Goal: Navigation & Orientation: Find specific page/section

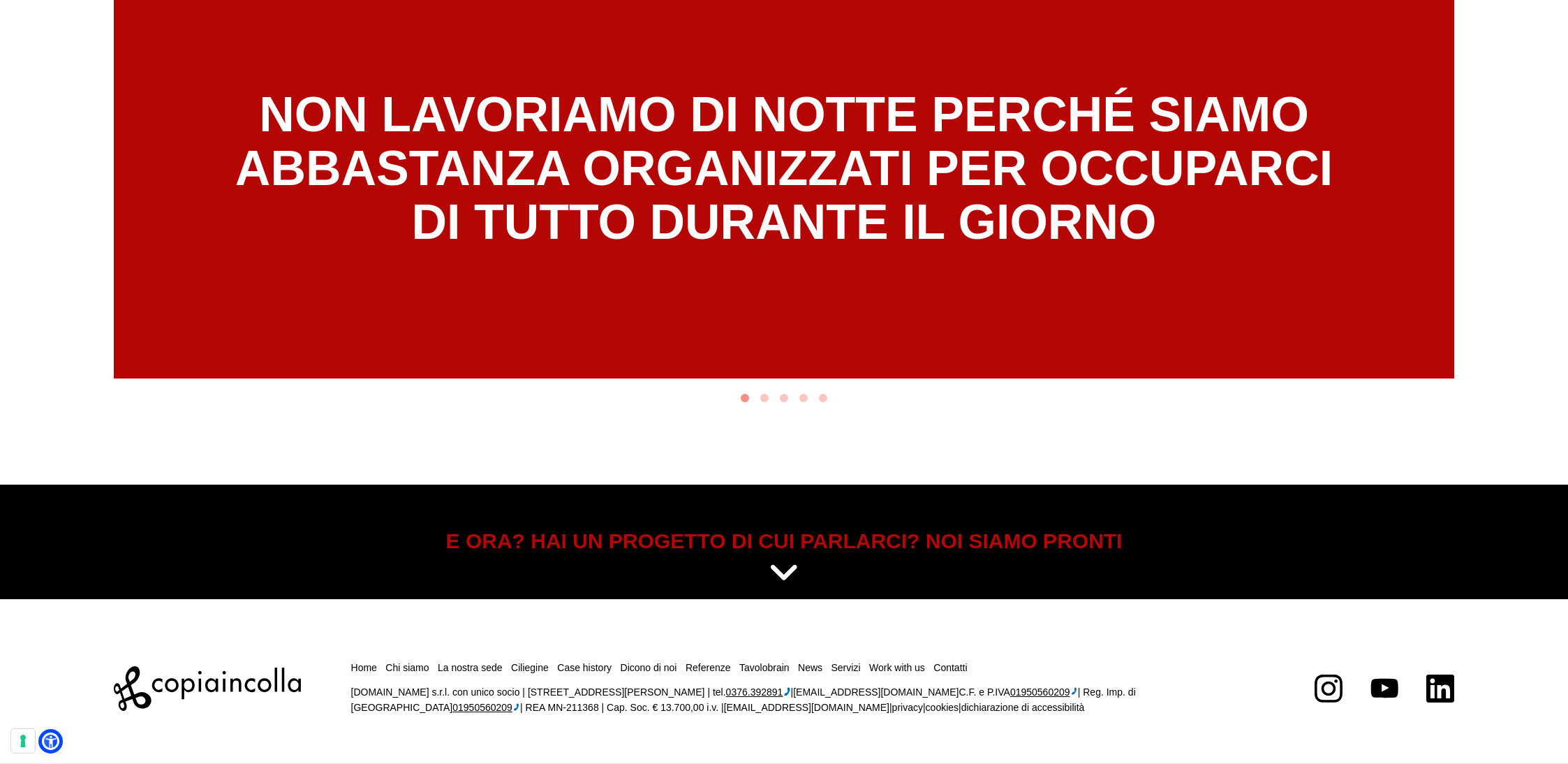
scroll to position [8831, 0]
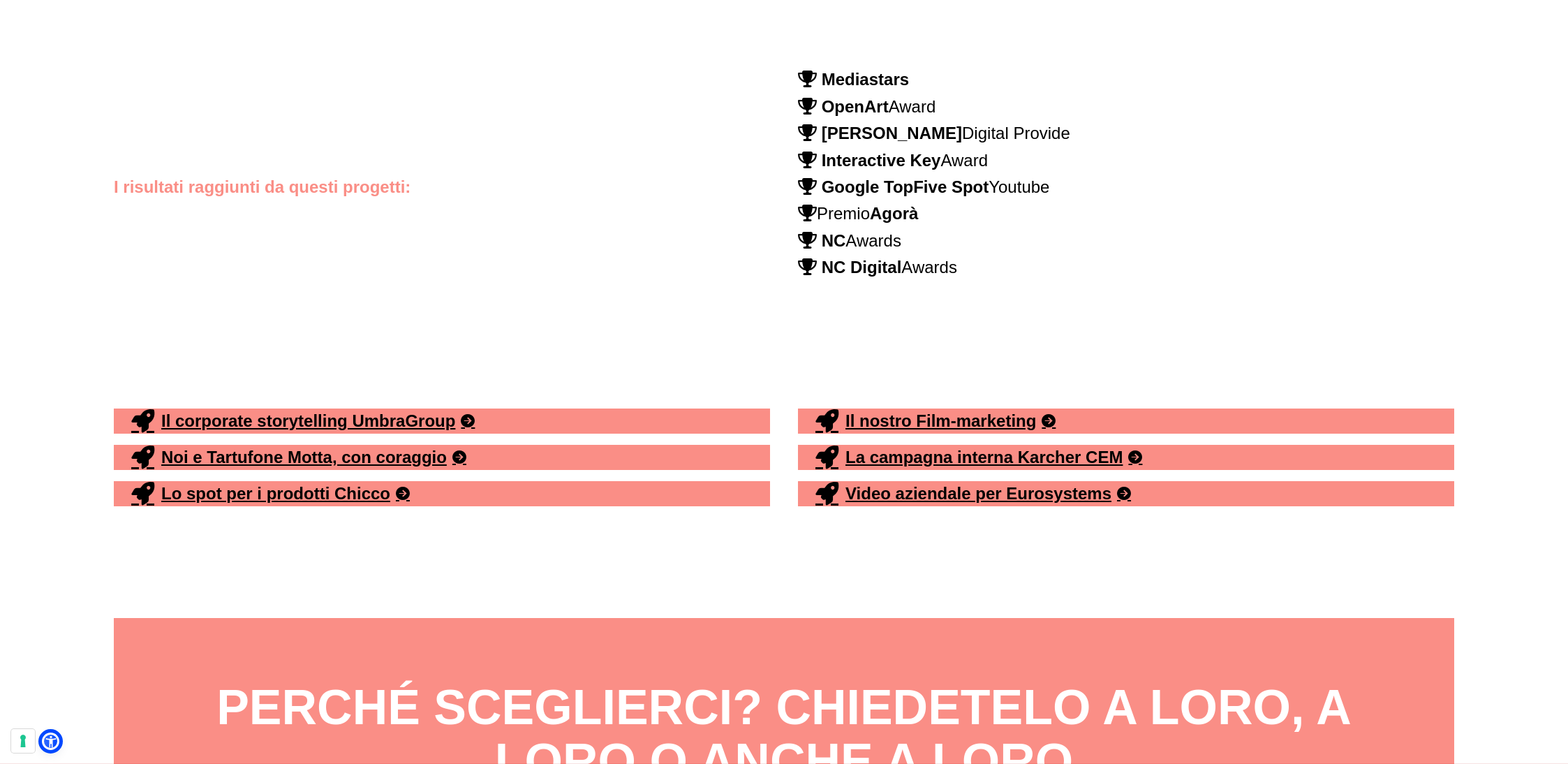
scroll to position [7283, 0]
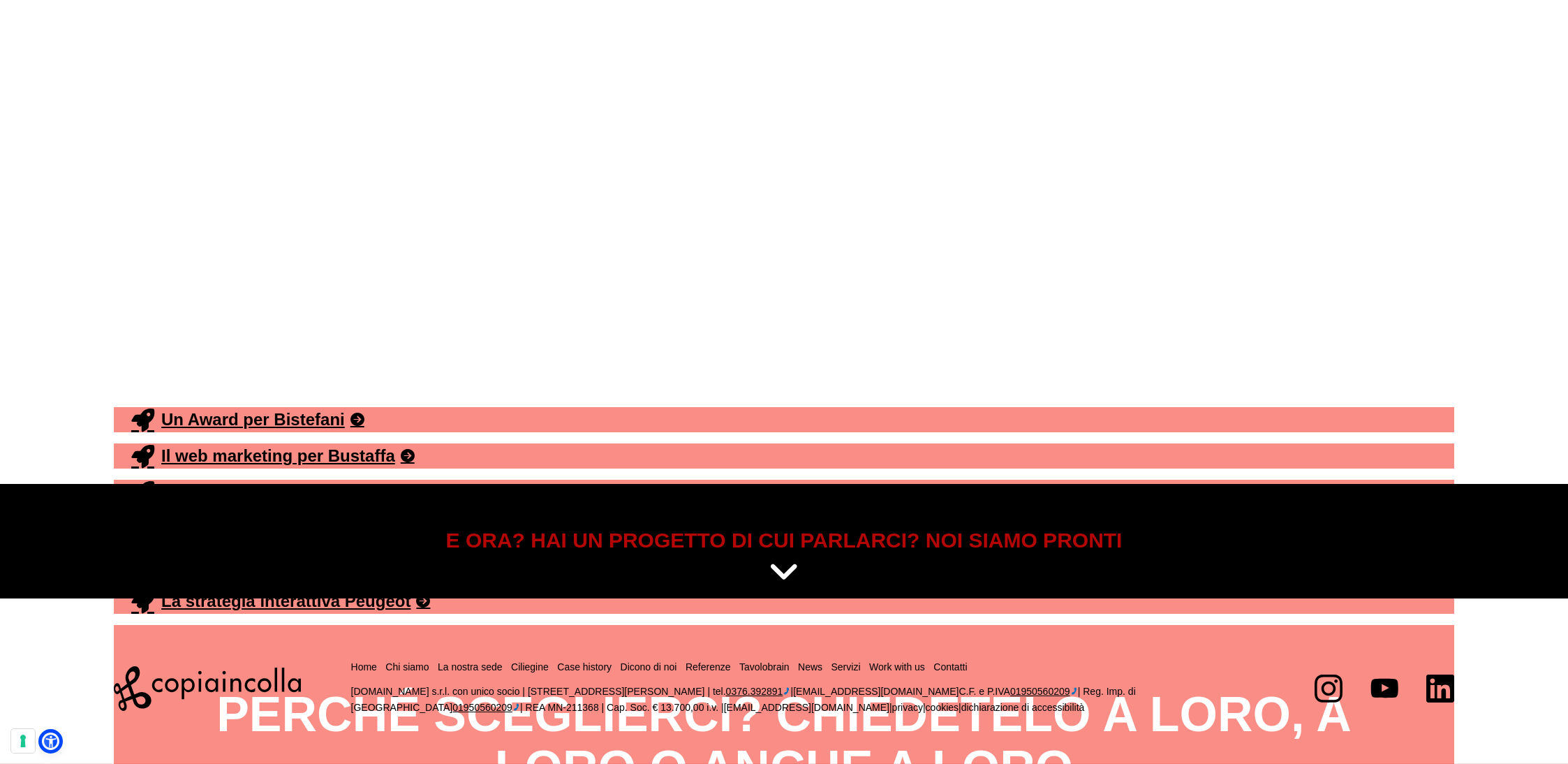
scroll to position [7024, 0]
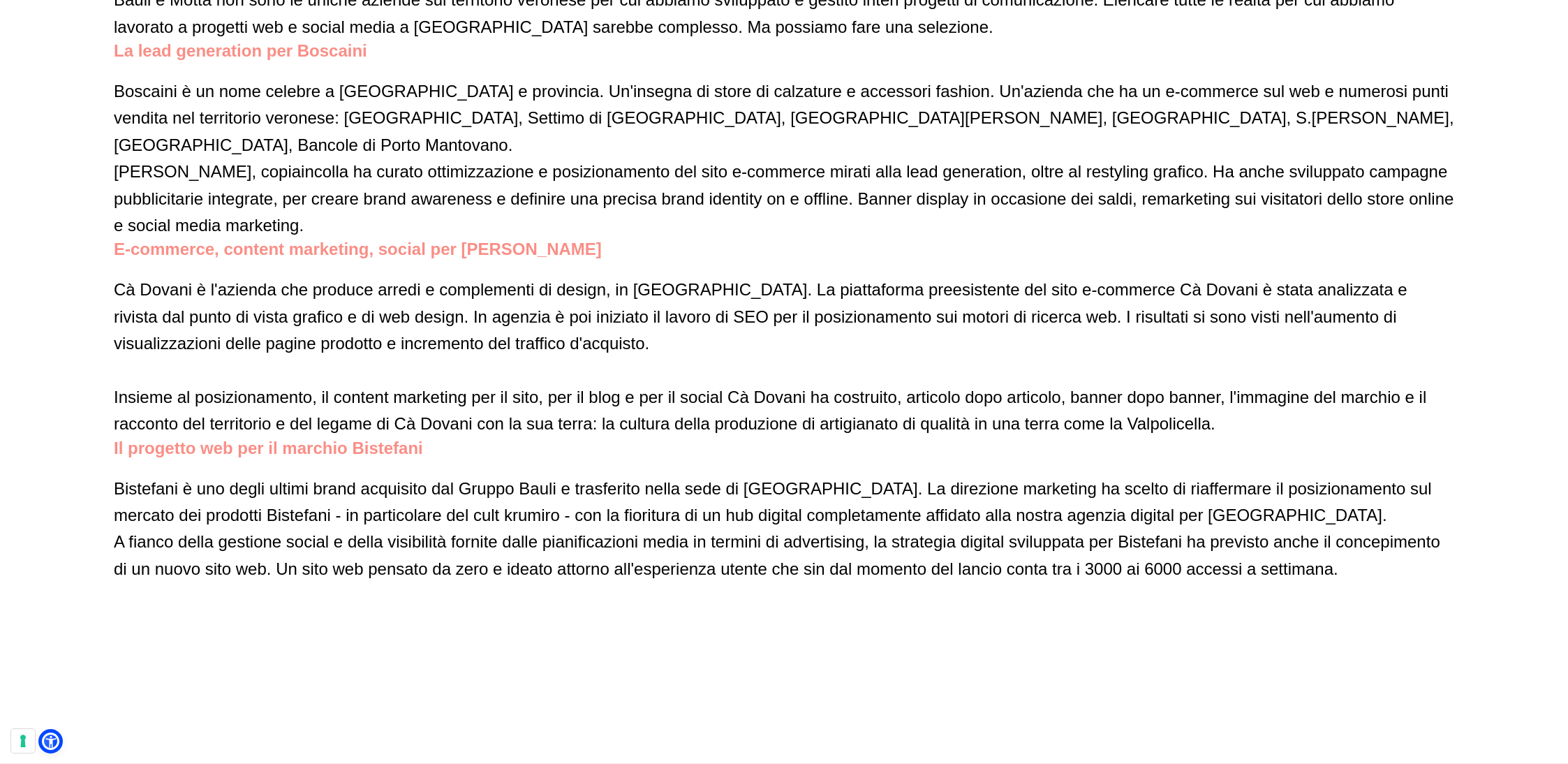
scroll to position [6139, 0]
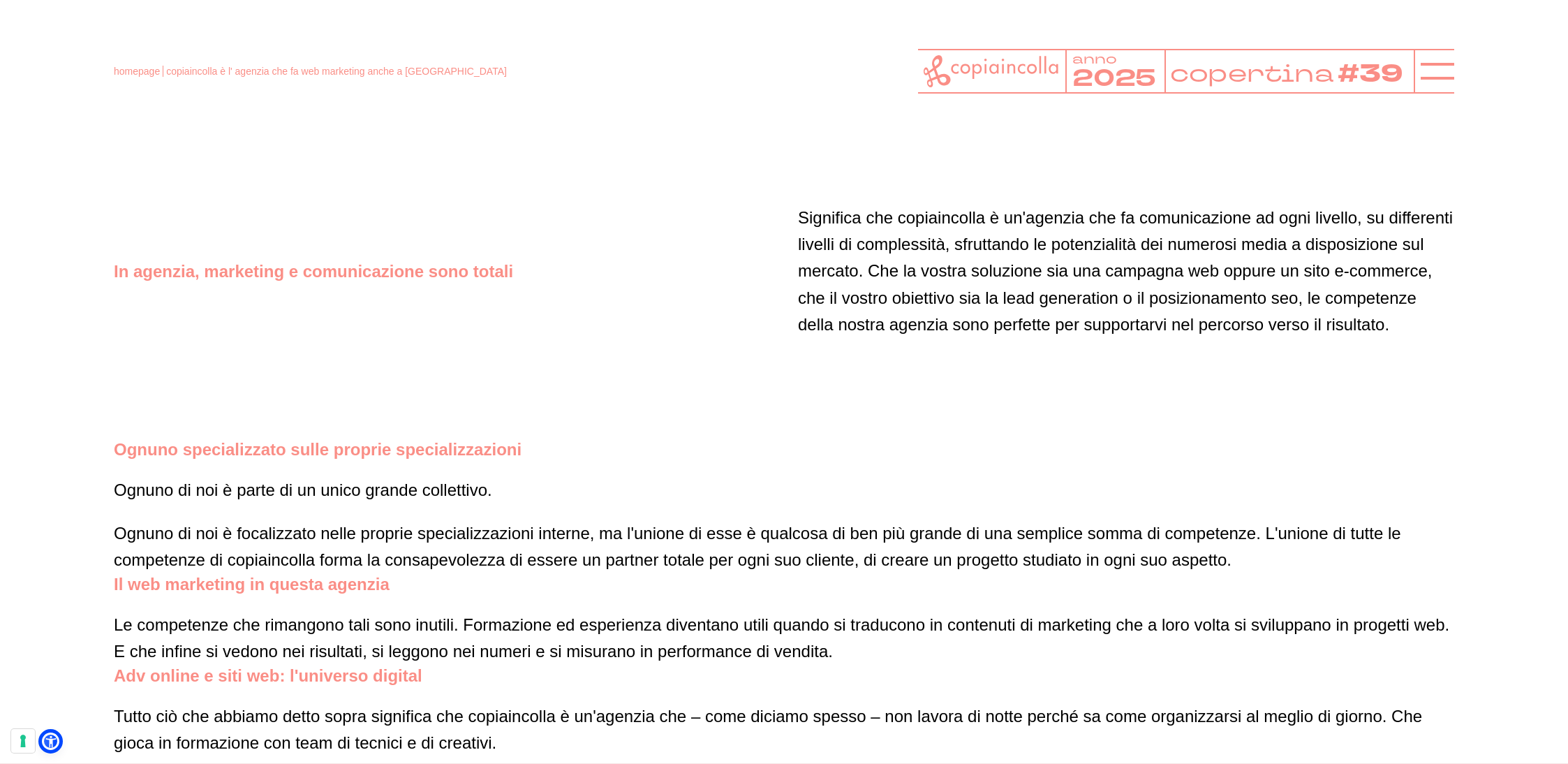
scroll to position [2846, 0]
